Goal: Task Accomplishment & Management: Manage account settings

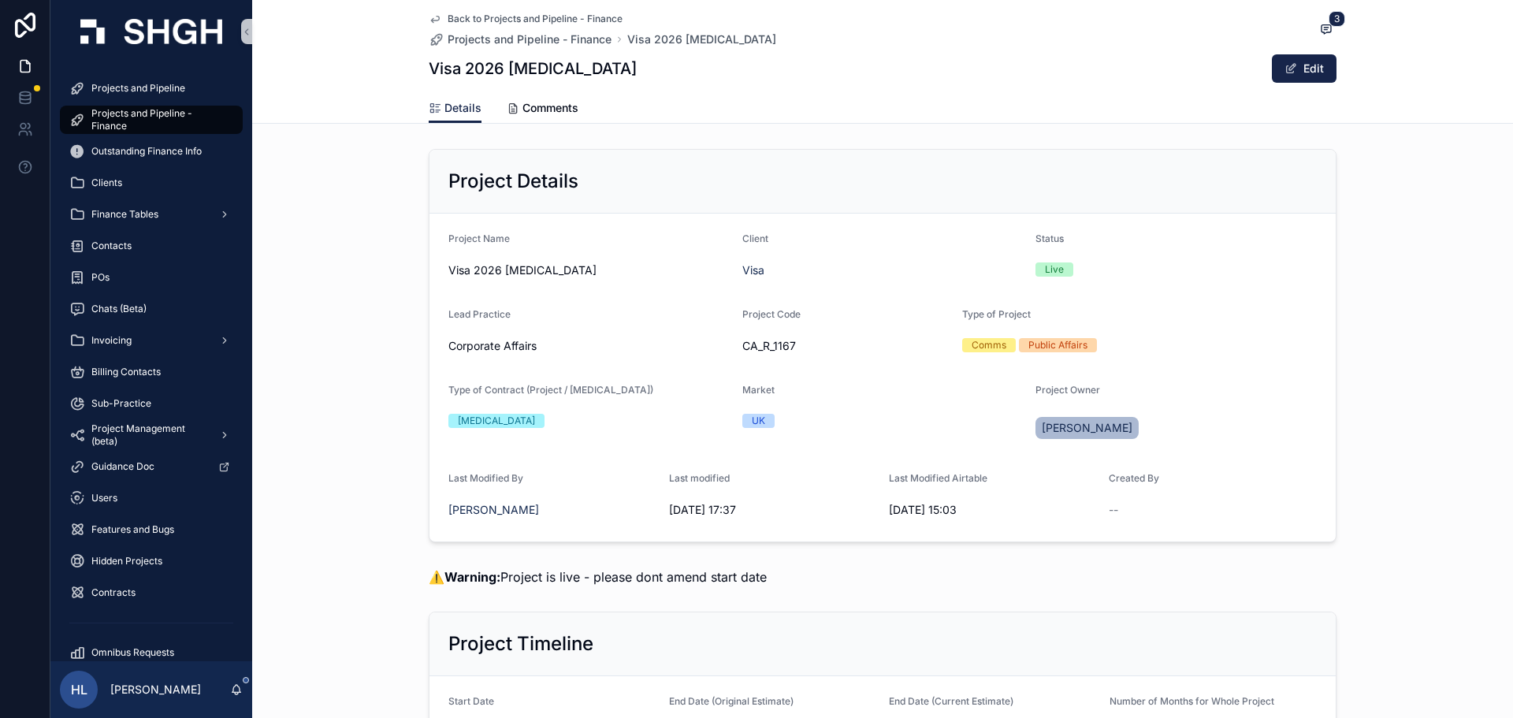
scroll to position [1210, 0]
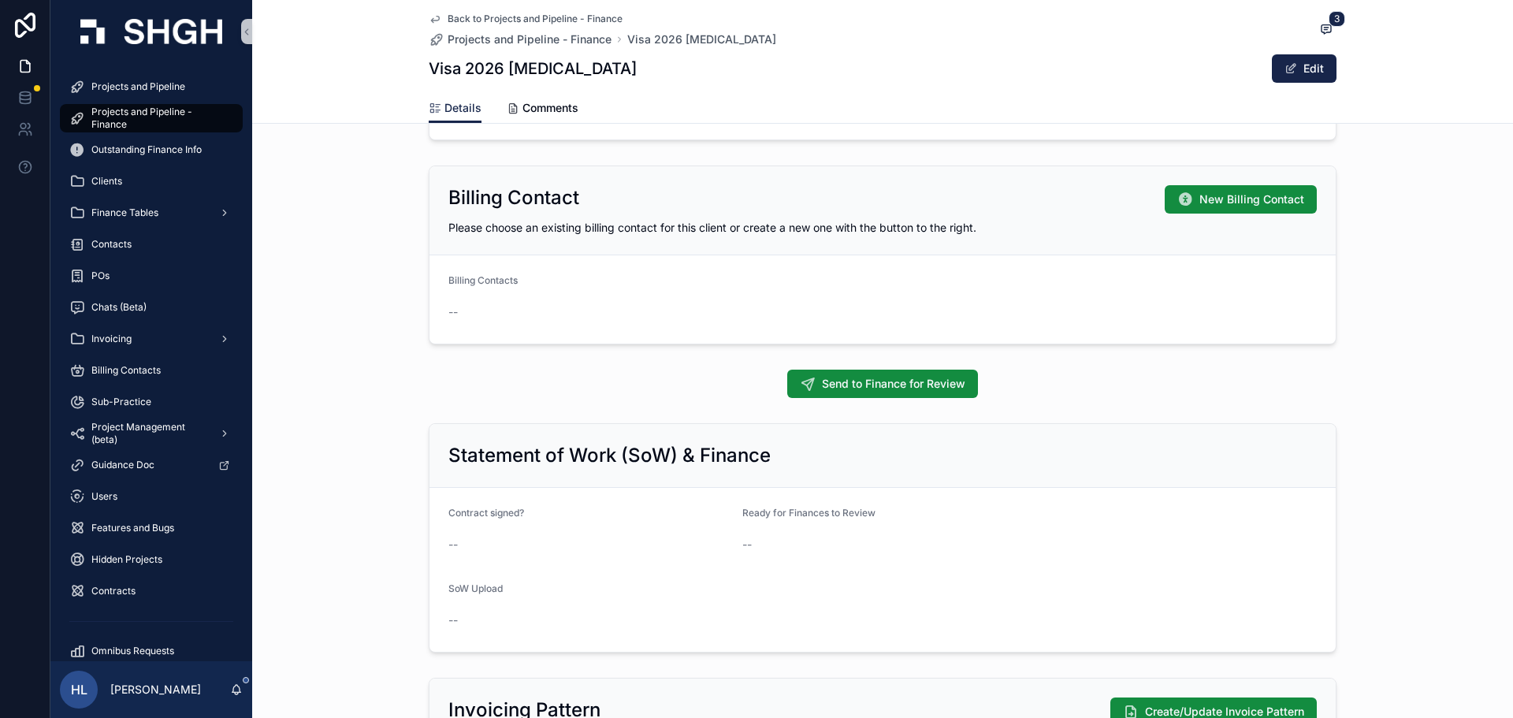
click at [429, 8] on div "Back to Projects and Pipeline - Finance Projects and Pipeline - Finance Visa 20…" at bounding box center [883, 46] width 908 height 93
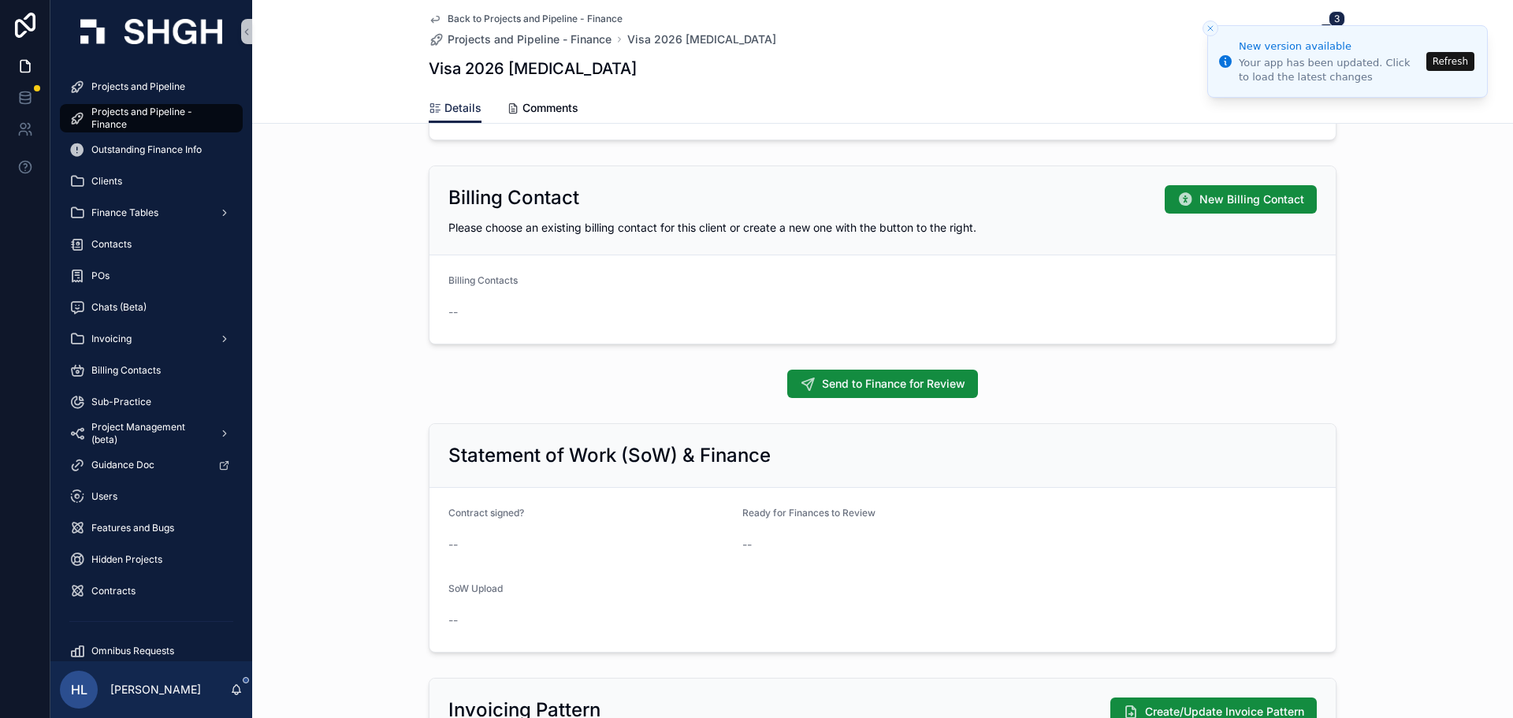
click at [431, 18] on icon "scrollable content" at bounding box center [435, 20] width 8 height 6
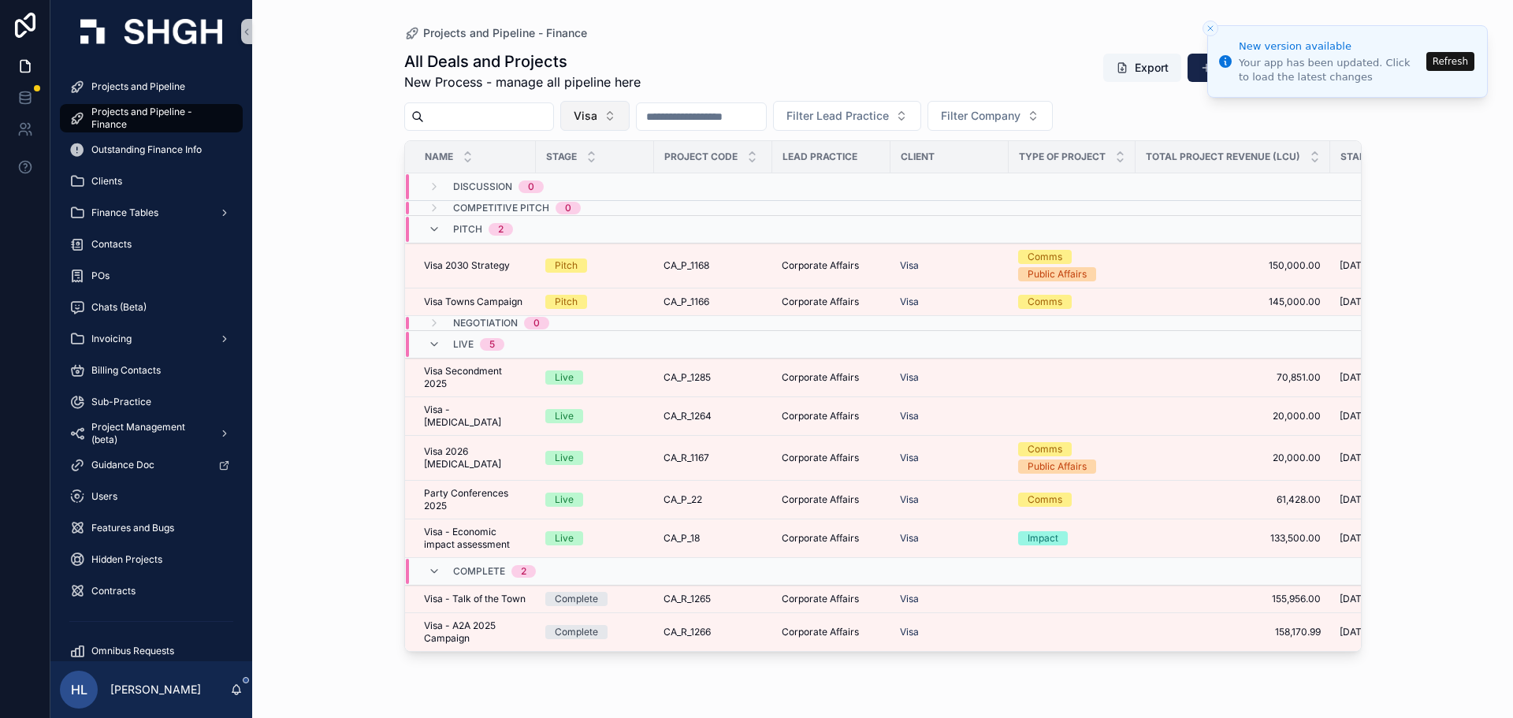
click at [597, 115] on span "Visa" at bounding box center [586, 116] width 24 height 16
type input "***"
click at [633, 171] on div "Liverpool Tidal" at bounding box center [634, 179] width 189 height 25
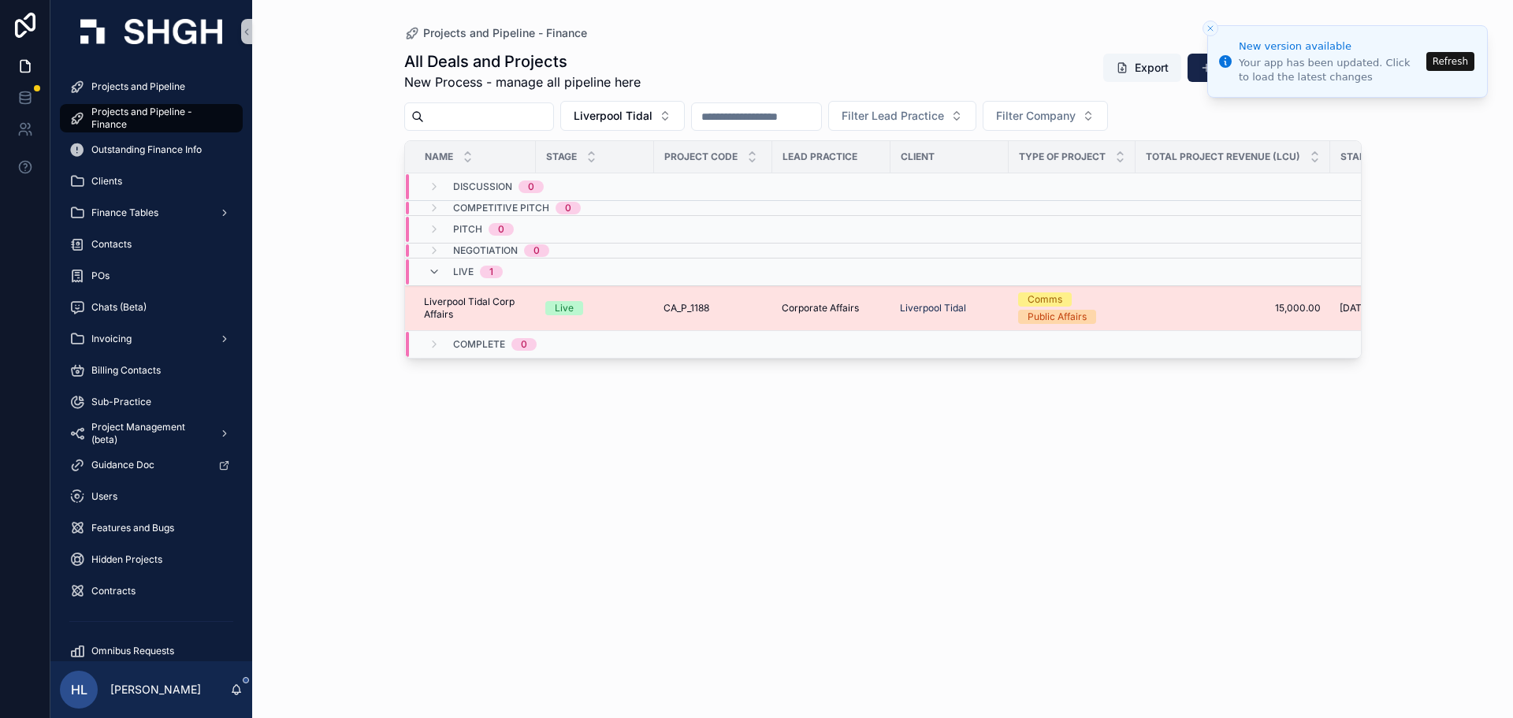
click at [623, 310] on div "Live" at bounding box center [594, 308] width 99 height 14
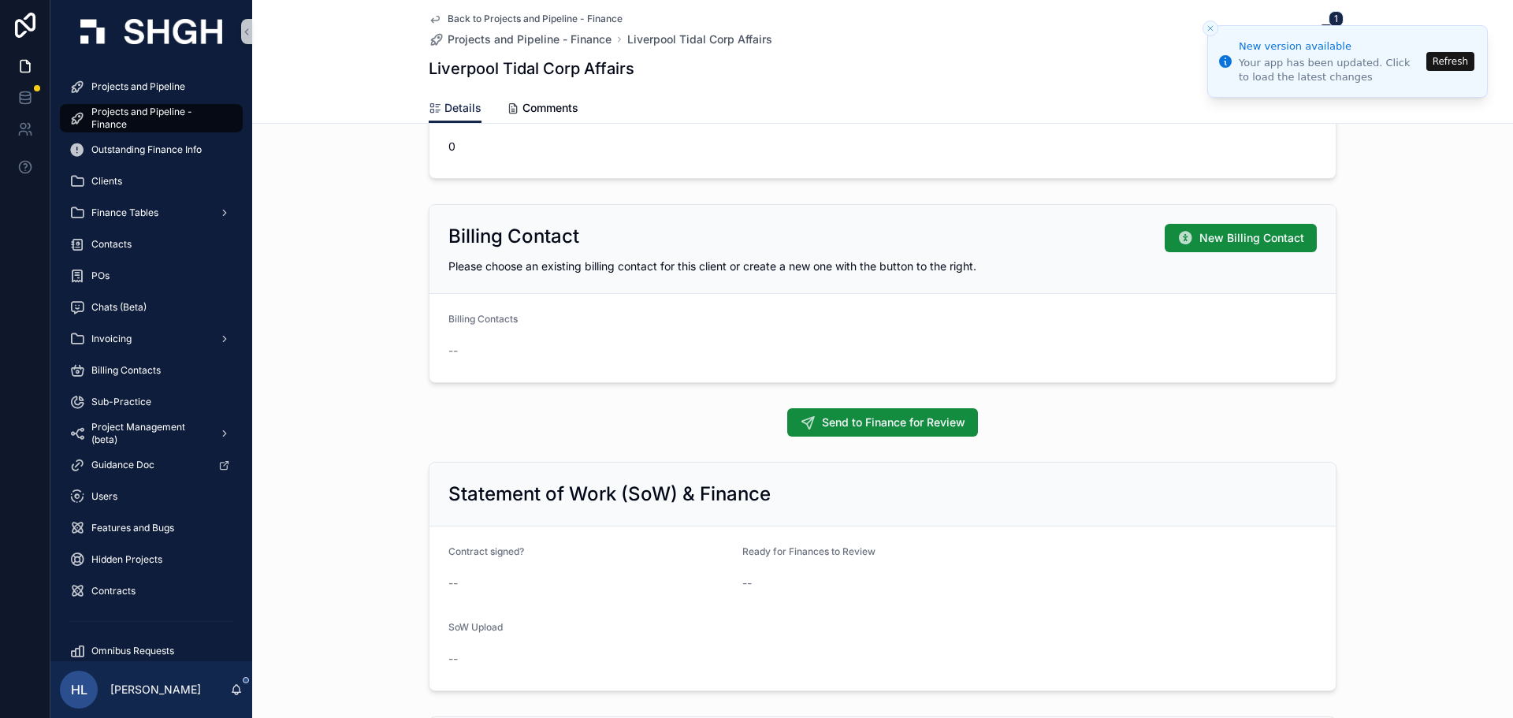
scroll to position [889, 0]
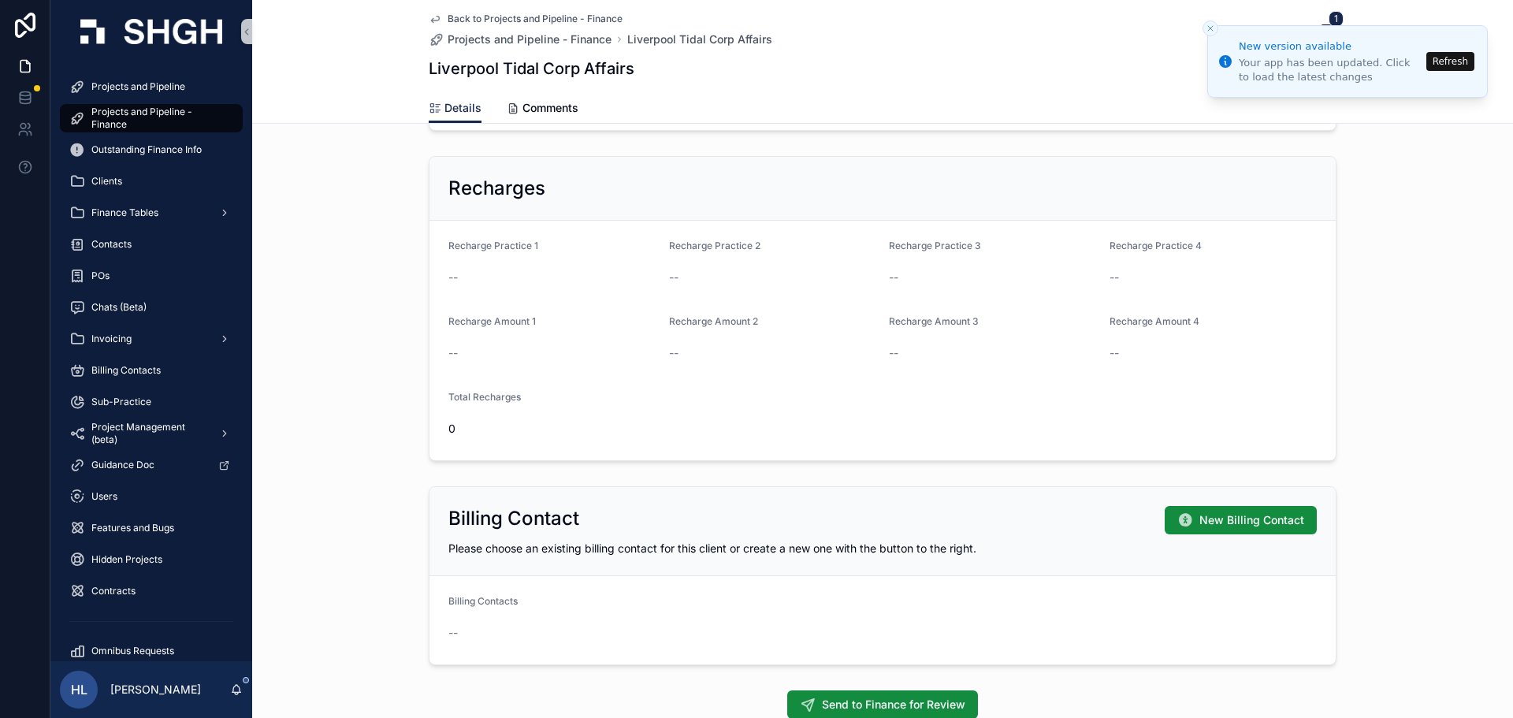
click at [1475, 58] on li "New version available Your app has been updated. Click to load the latest chang…" at bounding box center [1347, 61] width 281 height 73
click at [1458, 61] on button "Refresh" at bounding box center [1450, 61] width 48 height 19
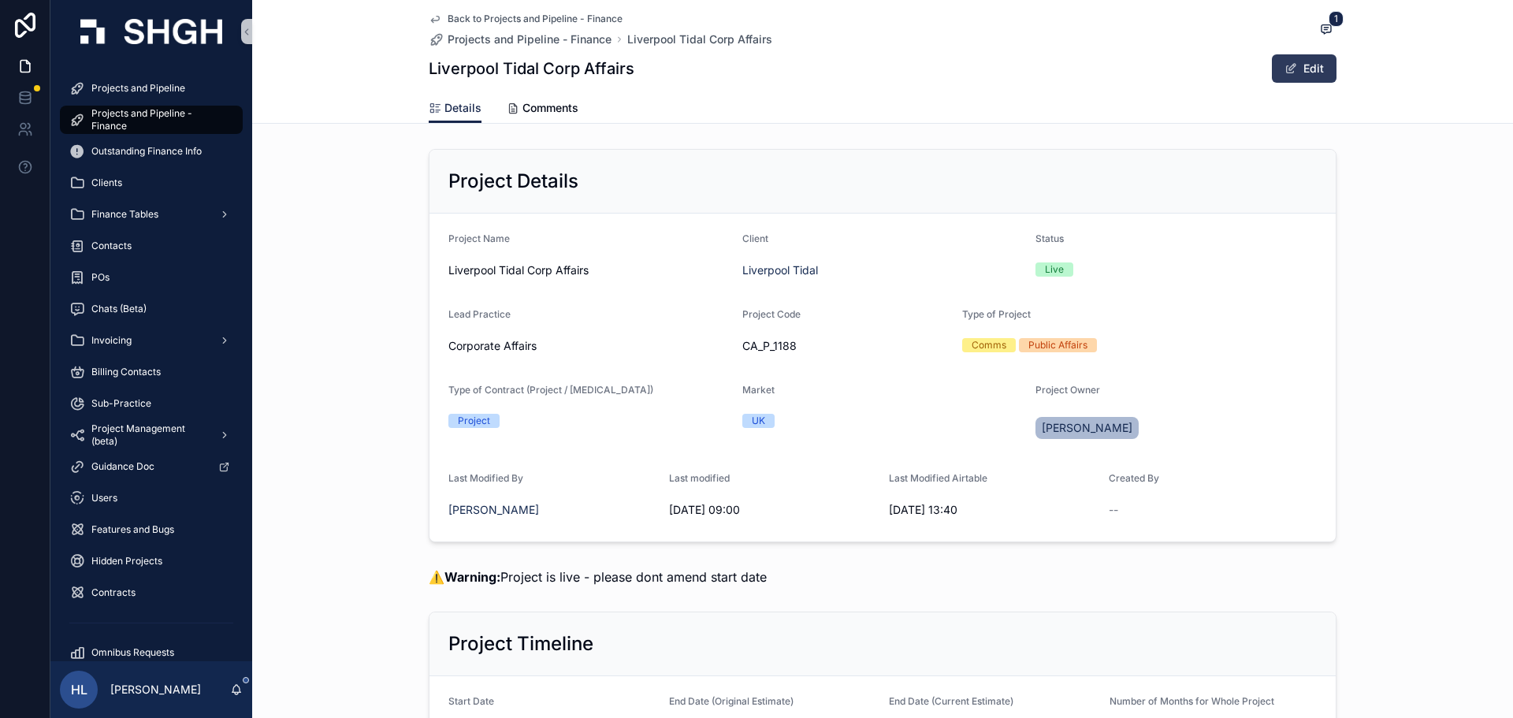
click at [1314, 75] on button "Edit" at bounding box center [1304, 68] width 65 height 28
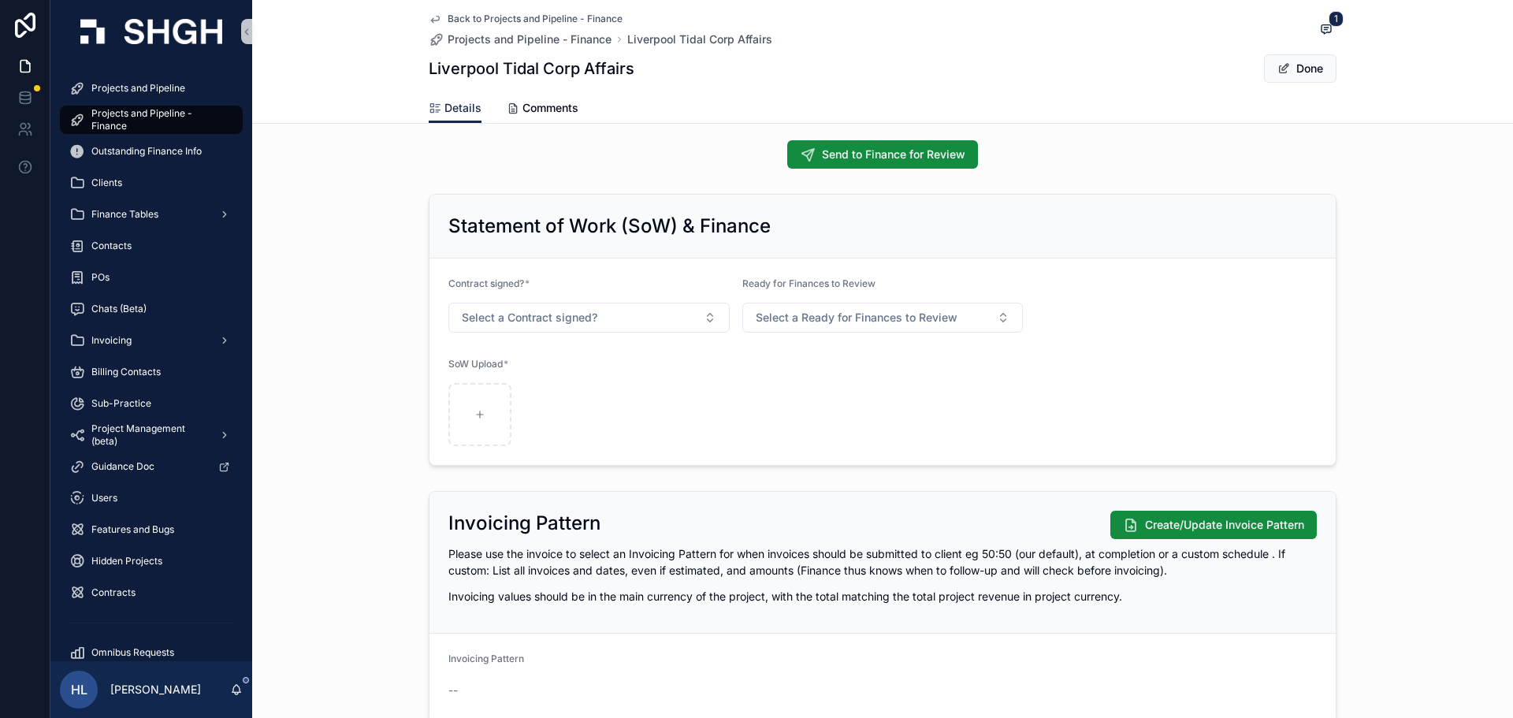
scroll to position [1482, 0]
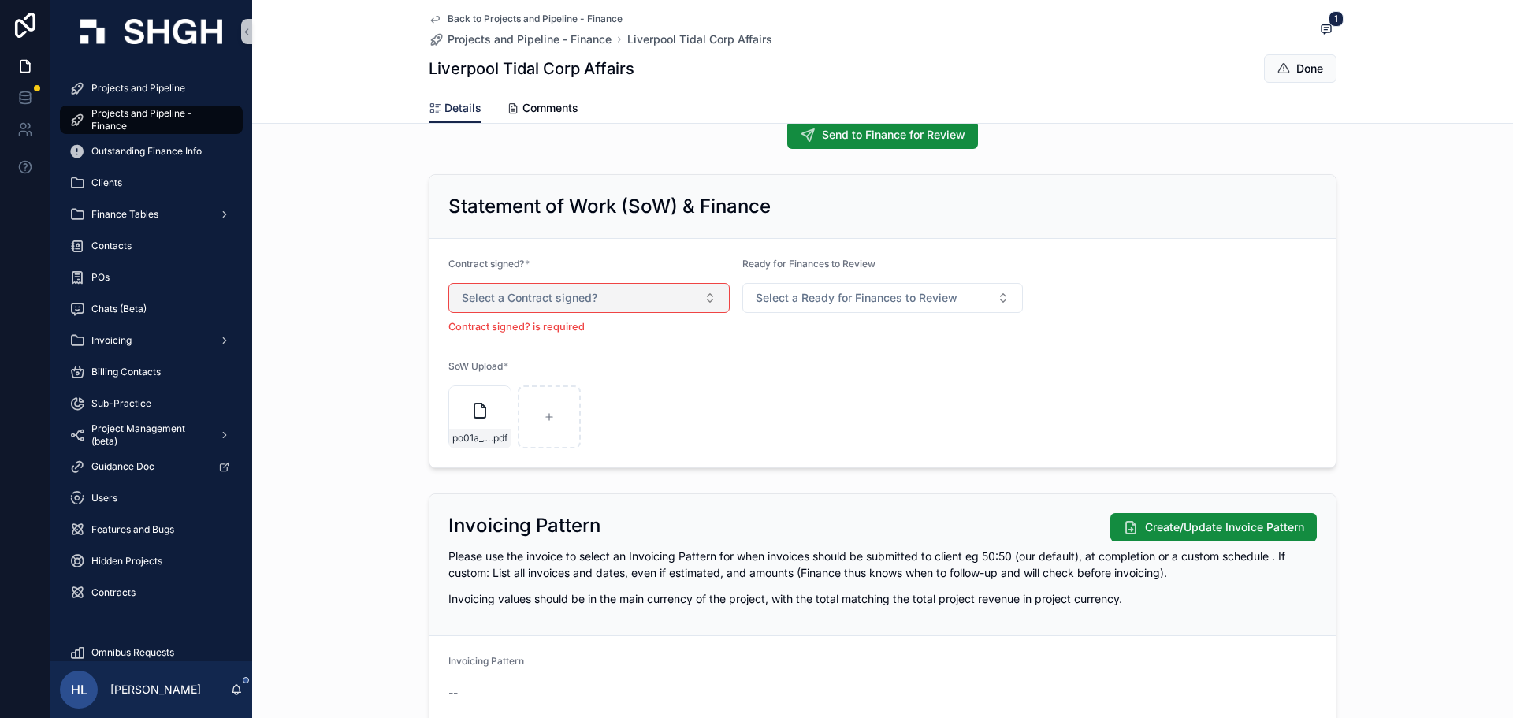
click at [592, 300] on button "Select a Contract signed?" at bounding box center [588, 298] width 281 height 30
click at [509, 362] on div "Yes" at bounding box center [583, 361] width 273 height 24
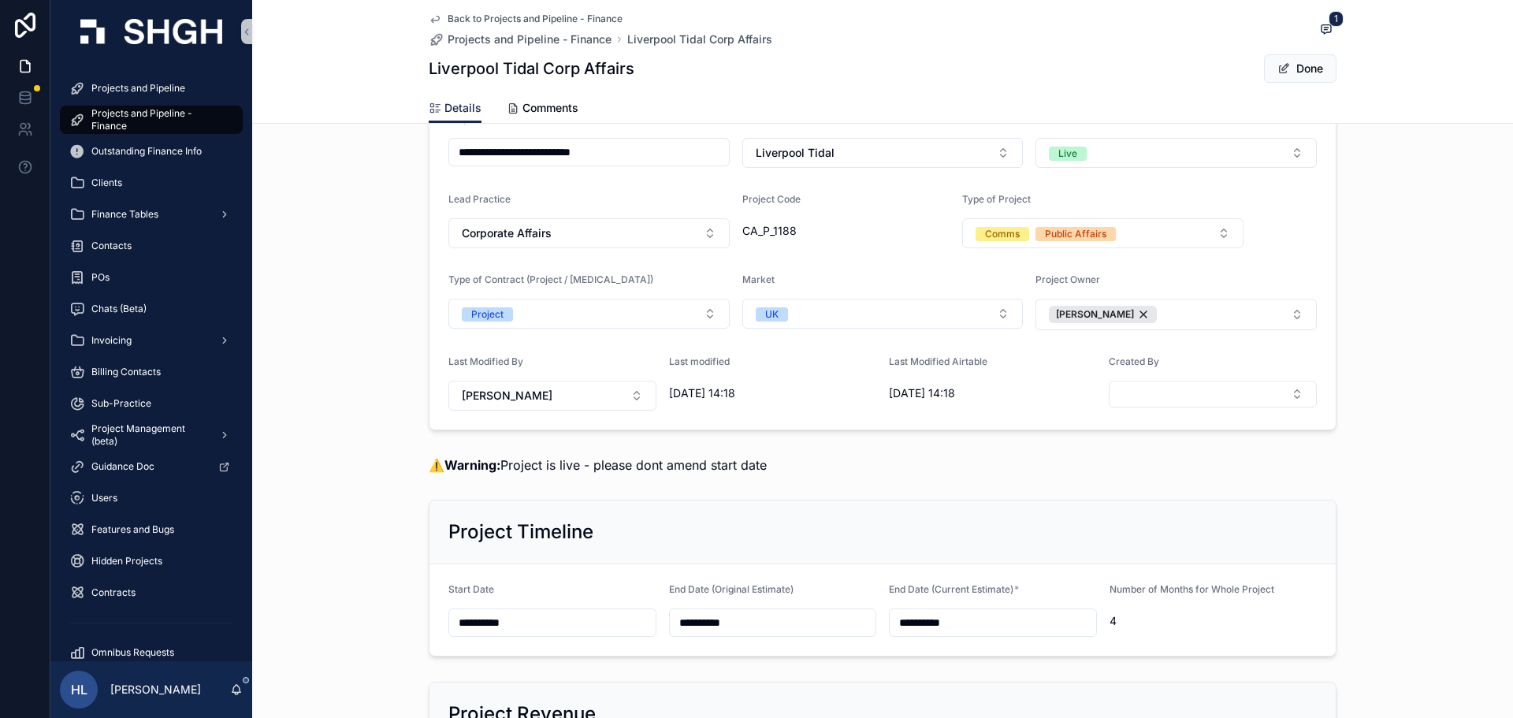
scroll to position [0, 0]
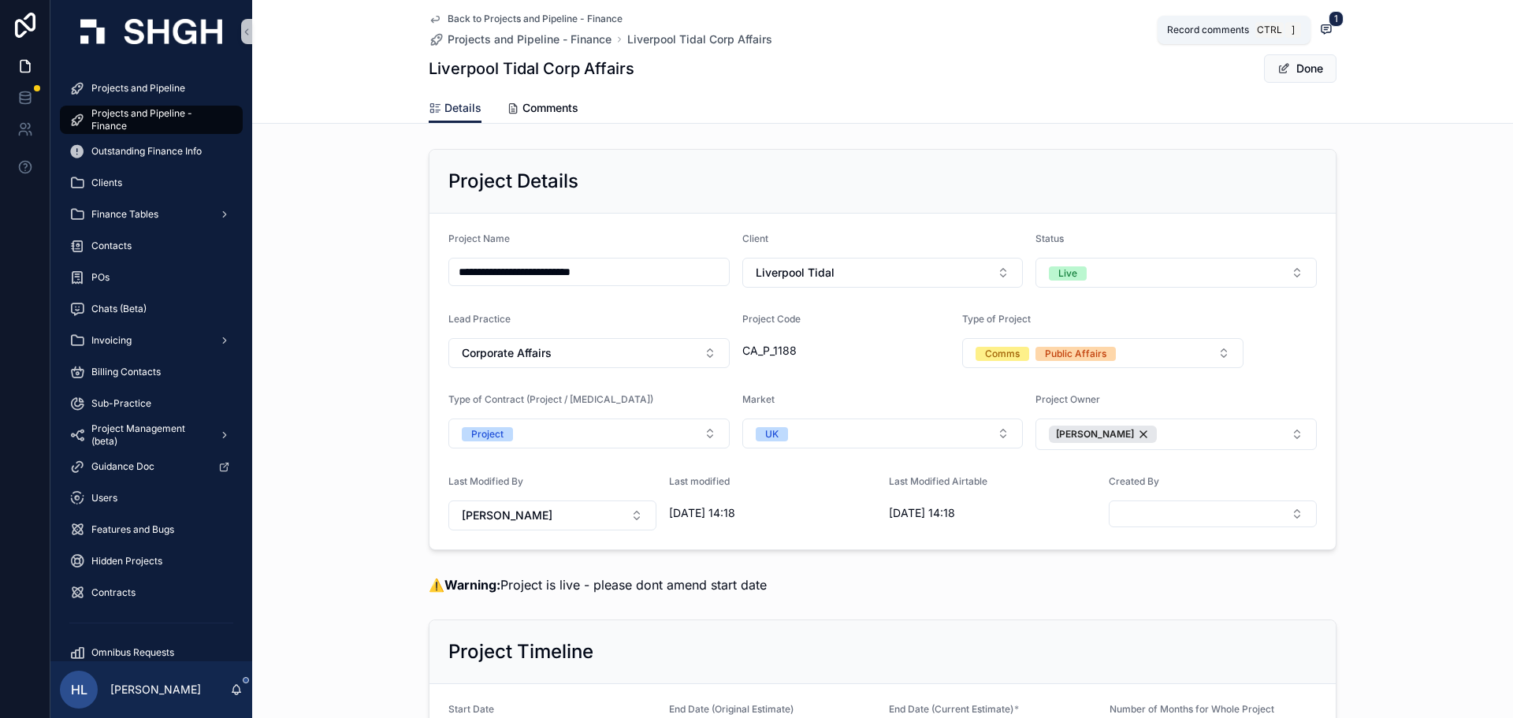
click at [1322, 32] on icon "scrollable content" at bounding box center [1326, 28] width 9 height 9
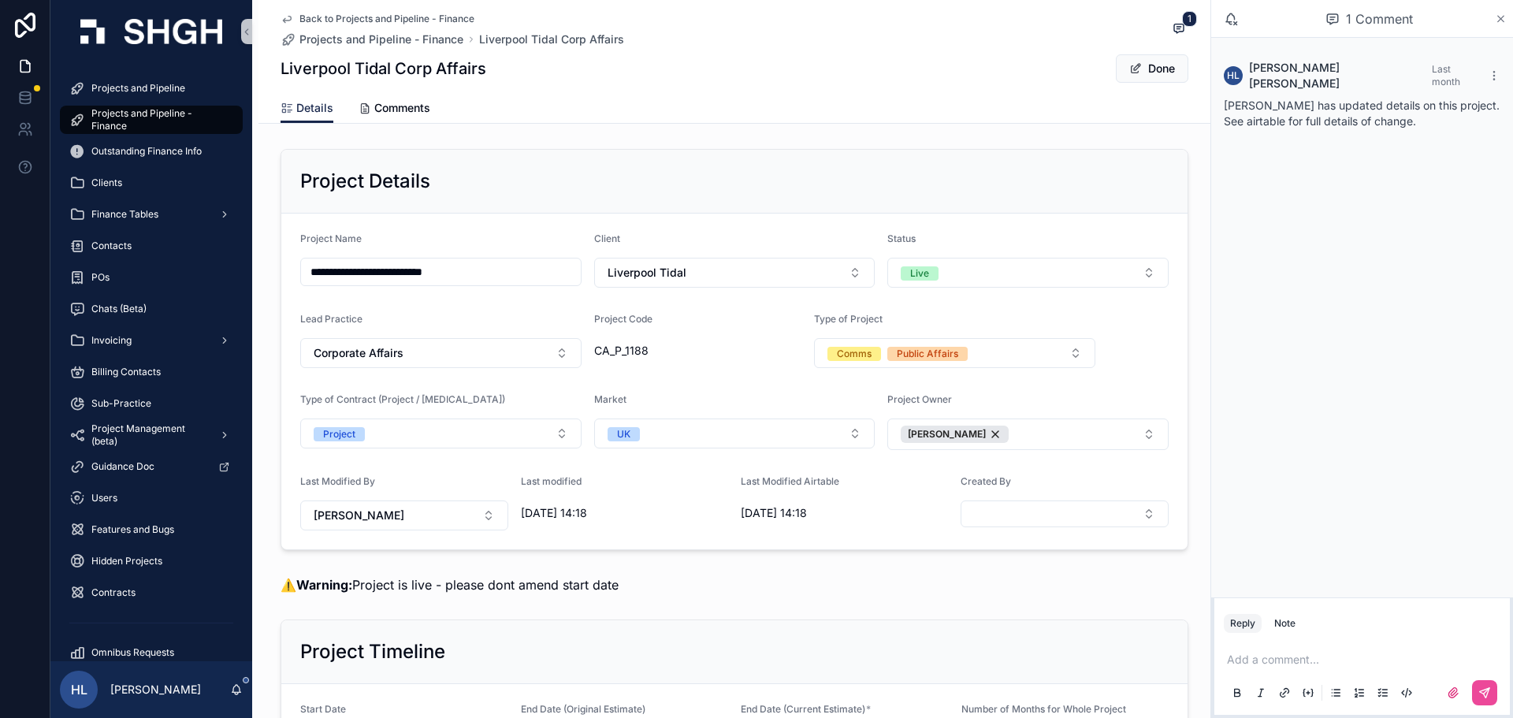
click at [1501, 20] on icon "scrollable content" at bounding box center [1501, 19] width 12 height 13
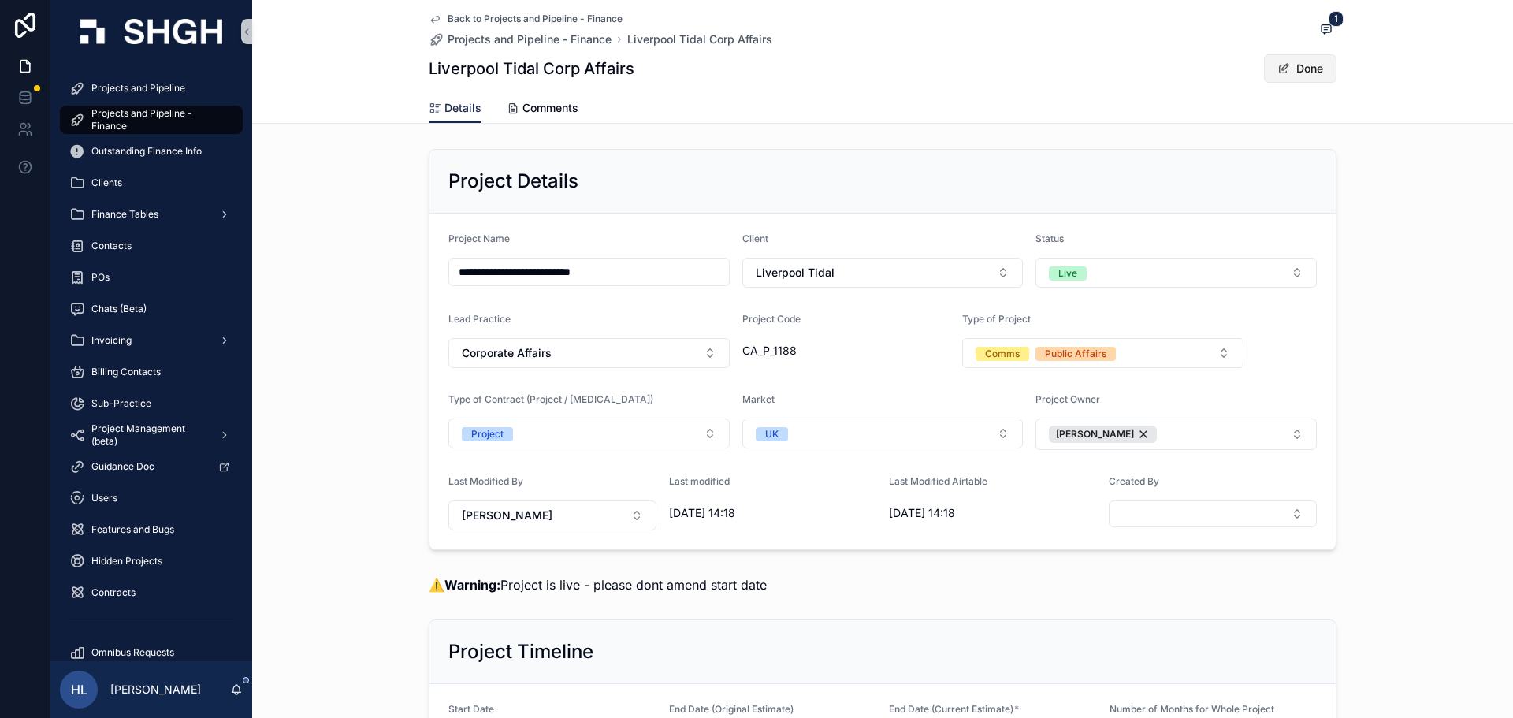
click at [1313, 68] on button "Done" at bounding box center [1300, 68] width 73 height 28
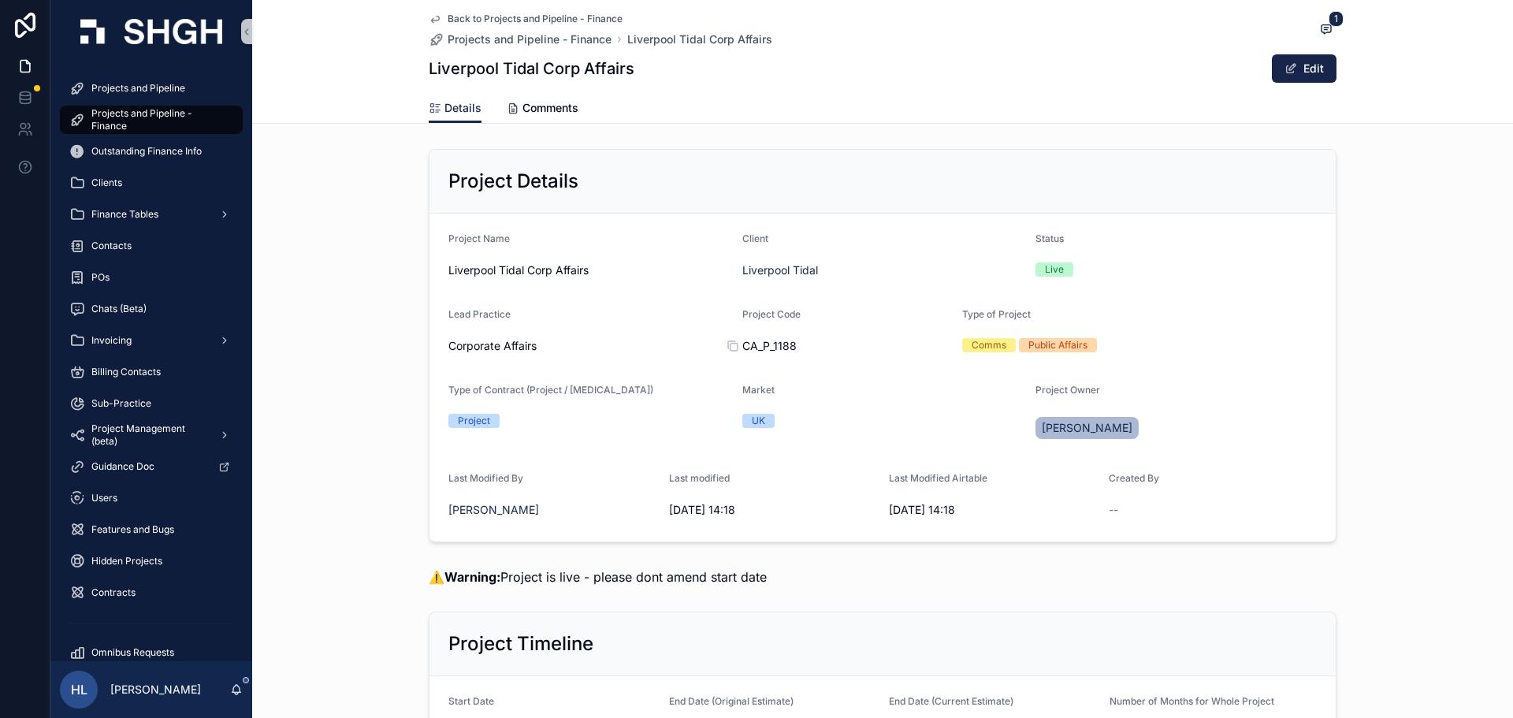
drag, startPoint x: 783, startPoint y: 342, endPoint x: 761, endPoint y: 345, distance: 22.3
click at [783, 342] on span "CA_P_1188" at bounding box center [846, 346] width 208 height 16
click at [727, 347] on icon "scrollable content" at bounding box center [733, 346] width 13 height 13
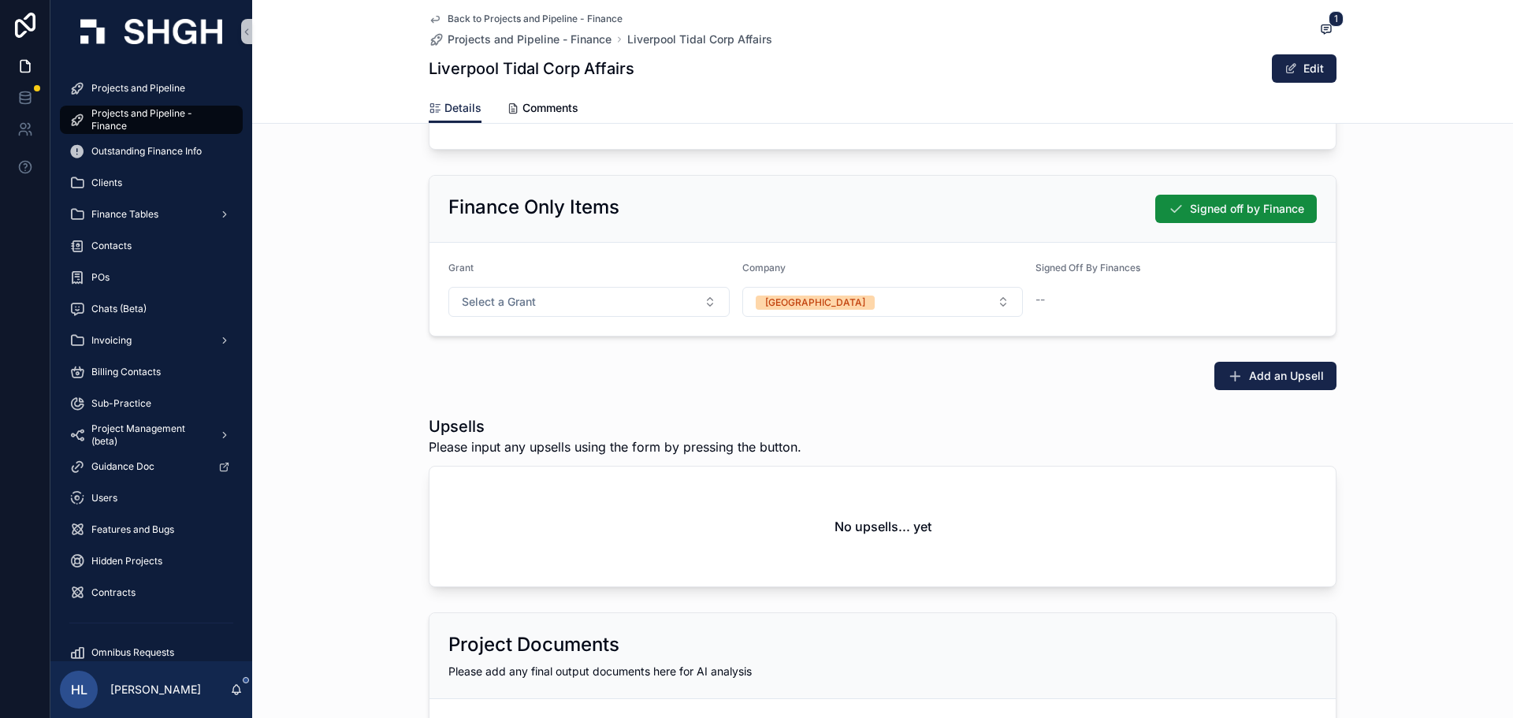
scroll to position [2641, 0]
